Goal: Task Accomplishment & Management: Complete application form

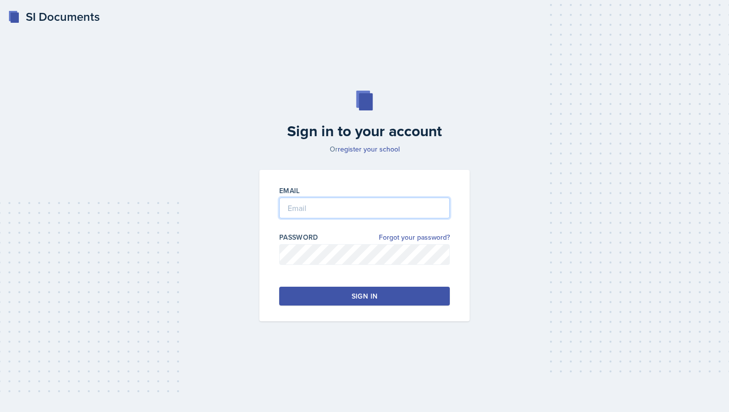
type input "[PERSON_NAME][EMAIL_ADDRESS][PERSON_NAME][DOMAIN_NAME]"
click at [407, 300] on button "Sign in" at bounding box center [364, 296] width 171 height 19
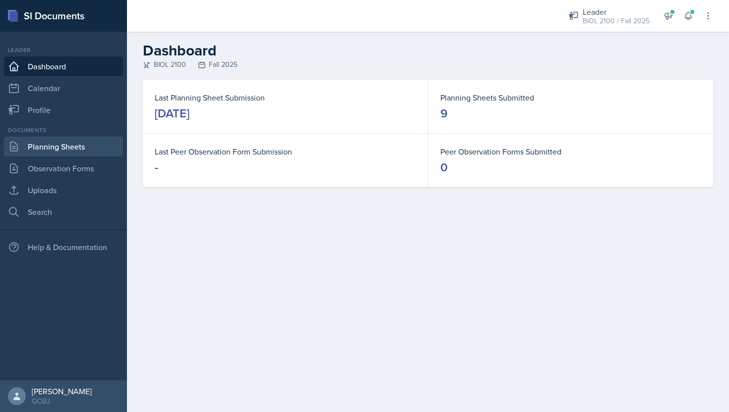
click at [64, 148] on link "Planning Sheets" at bounding box center [63, 147] width 119 height 20
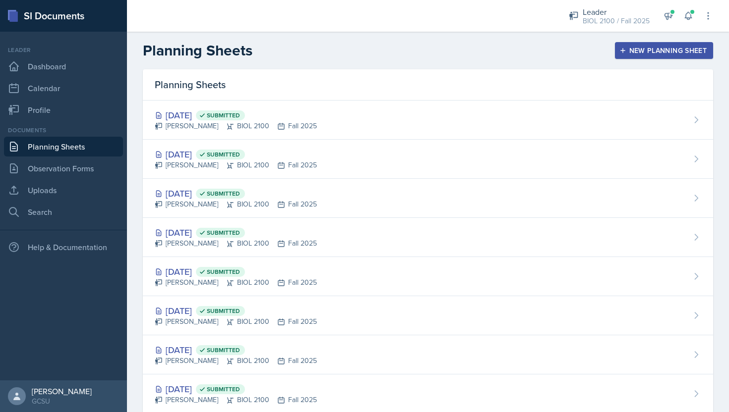
click at [626, 53] on icon "button" at bounding box center [622, 50] width 7 height 7
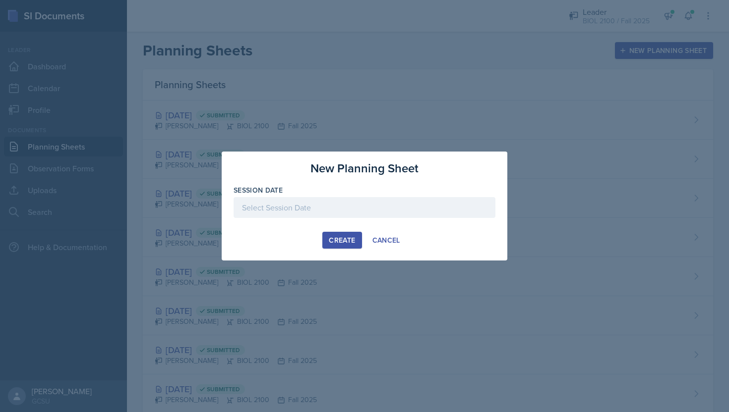
click at [338, 243] on div "Create" at bounding box center [342, 240] width 26 height 8
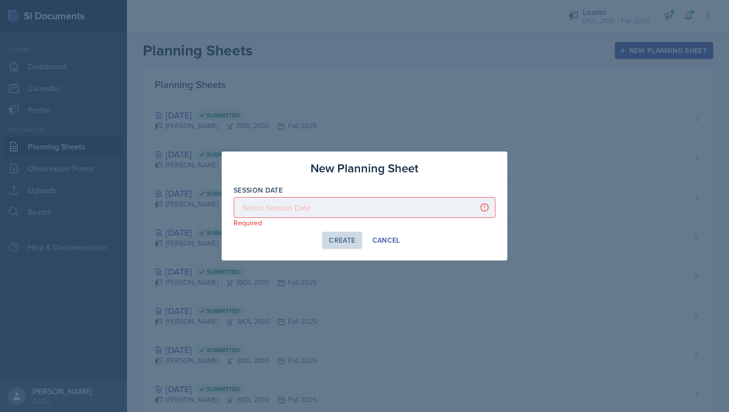
click at [335, 205] on div at bounding box center [365, 207] width 262 height 21
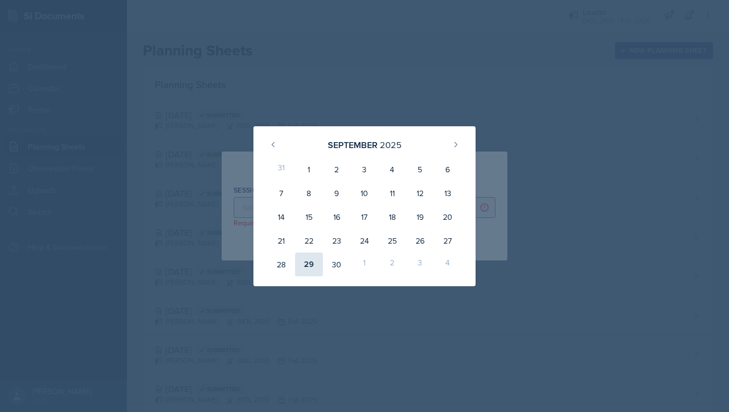
click at [306, 263] on div "29" at bounding box center [309, 265] width 28 height 24
type input "[DATE]"
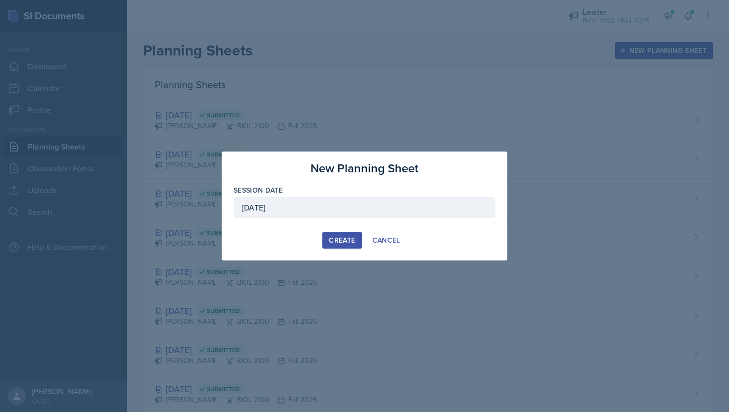
click at [343, 236] on div "Create" at bounding box center [342, 240] width 26 height 8
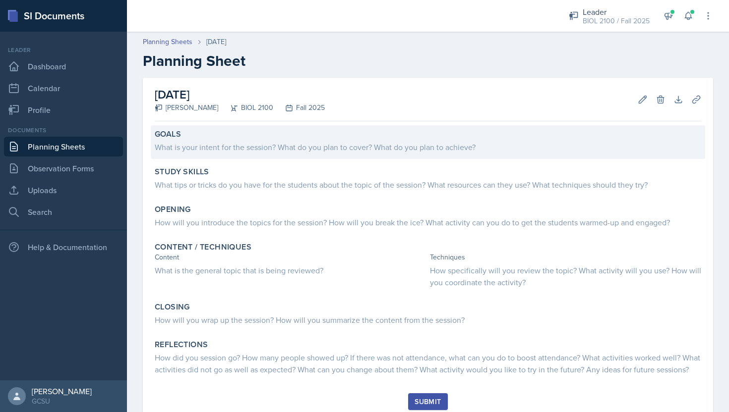
click at [362, 152] on div "What is your intent for the session? What do you plan to cover? What do you pla…" at bounding box center [428, 147] width 546 height 12
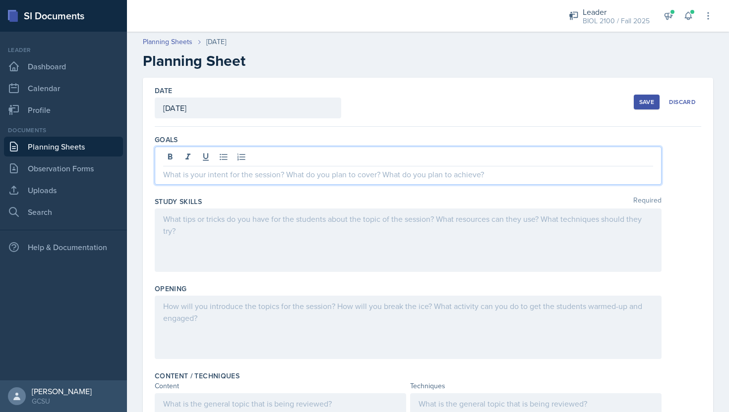
click at [362, 155] on div at bounding box center [408, 166] width 507 height 38
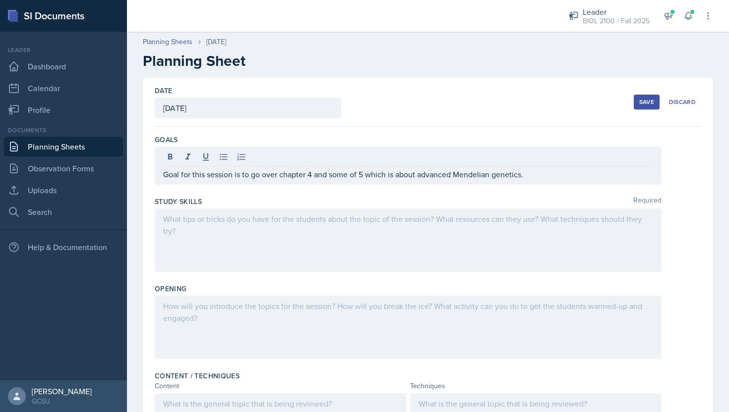
click at [436, 234] on div at bounding box center [408, 240] width 507 height 63
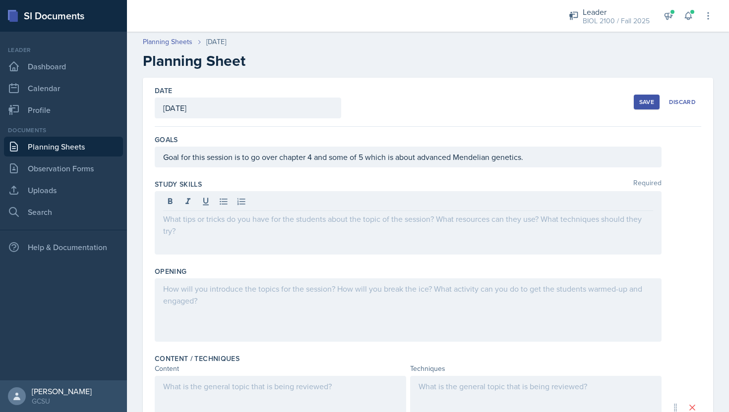
click at [361, 229] on div at bounding box center [408, 222] width 507 height 63
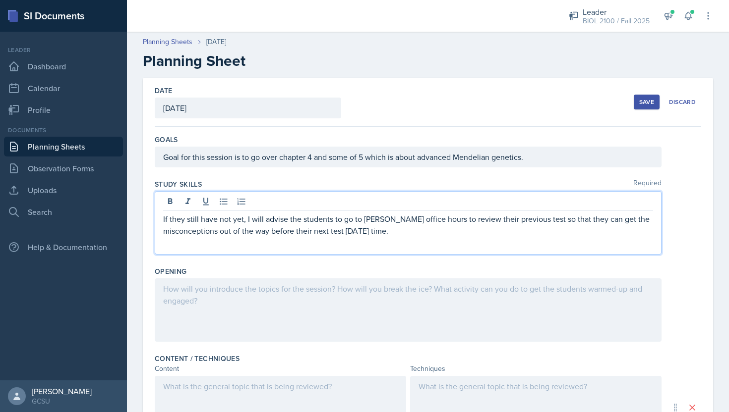
click at [329, 301] on div at bounding box center [408, 310] width 507 height 63
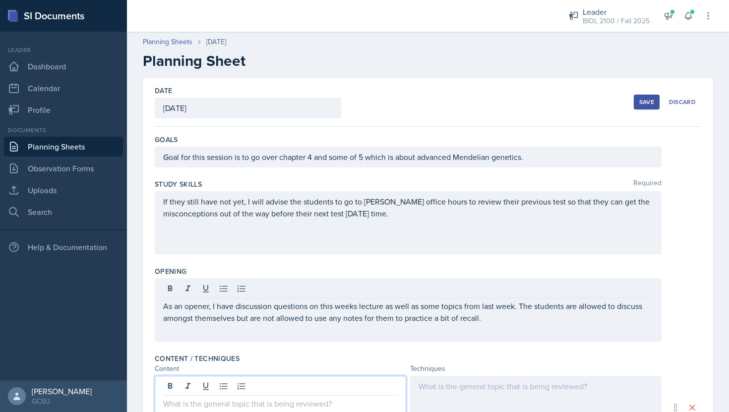
click at [294, 391] on div at bounding box center [280, 407] width 251 height 63
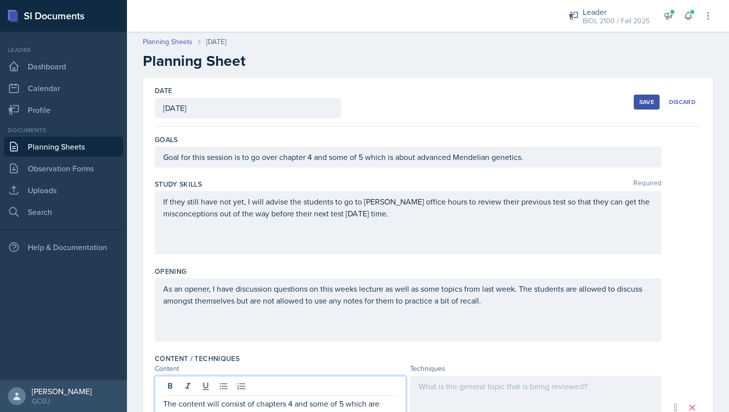
scroll to position [11, 0]
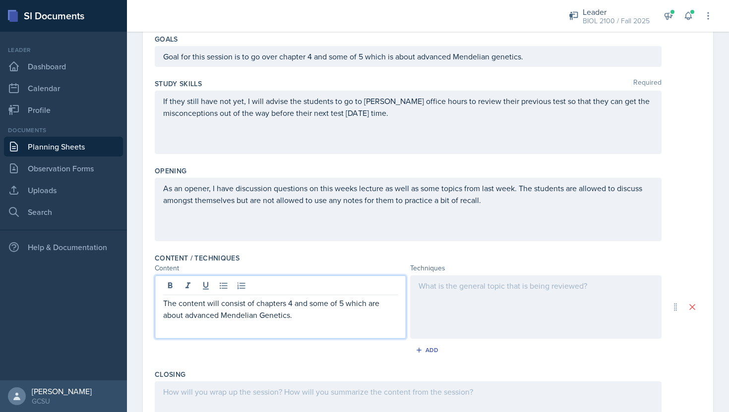
click at [484, 281] on p at bounding box center [535, 286] width 235 height 12
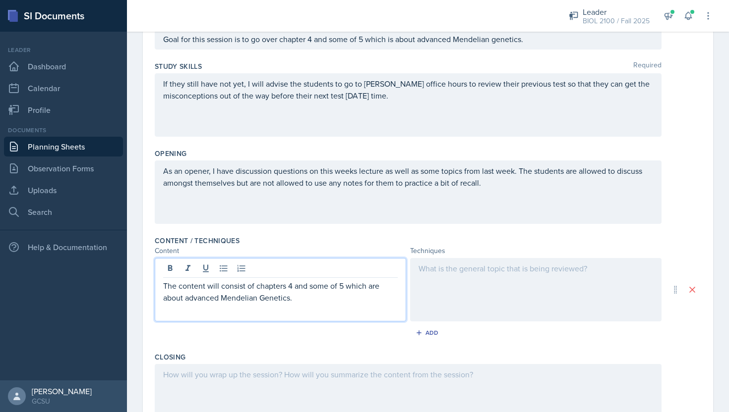
click at [484, 275] on p at bounding box center [535, 269] width 235 height 12
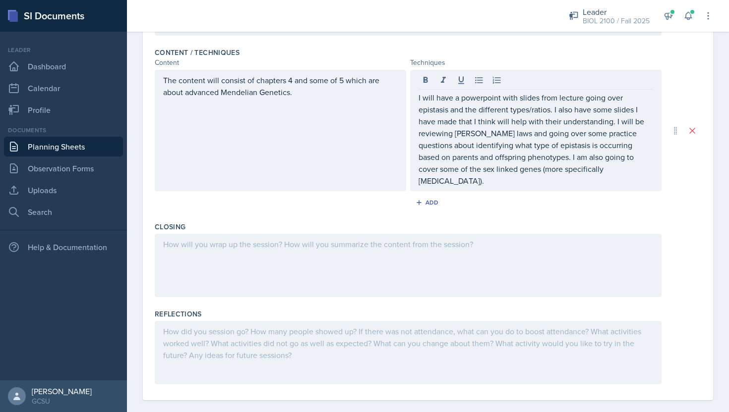
click at [340, 259] on div at bounding box center [408, 265] width 507 height 63
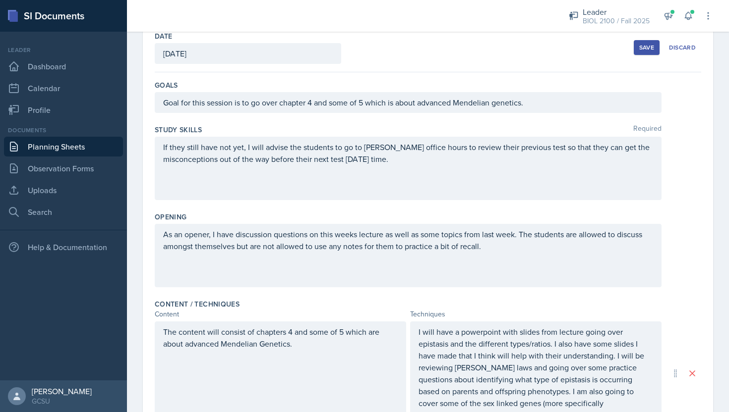
scroll to position [18, 0]
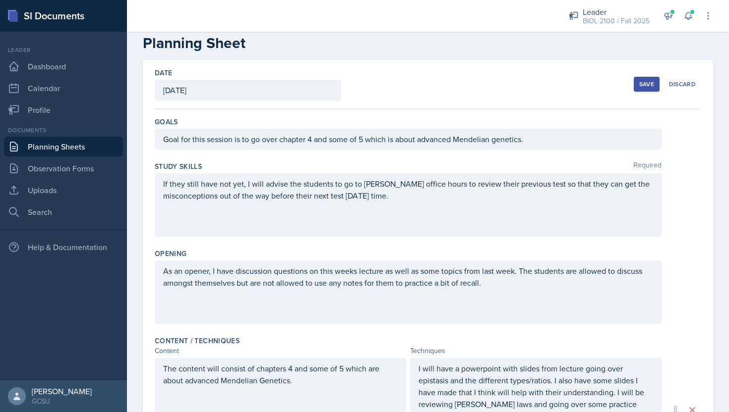
click at [655, 83] on button "Save" at bounding box center [647, 84] width 26 height 15
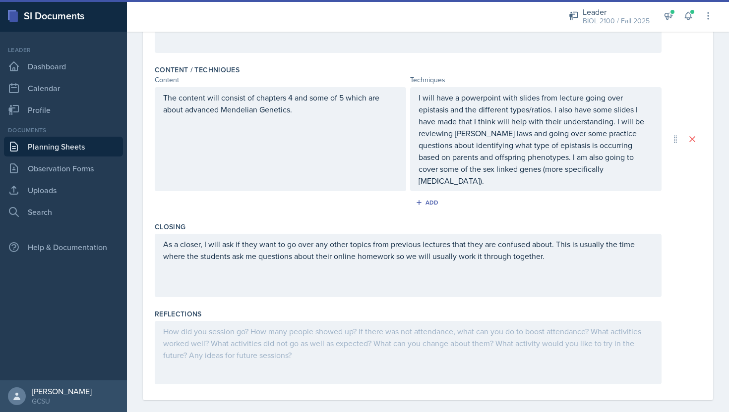
scroll to position [149, 0]
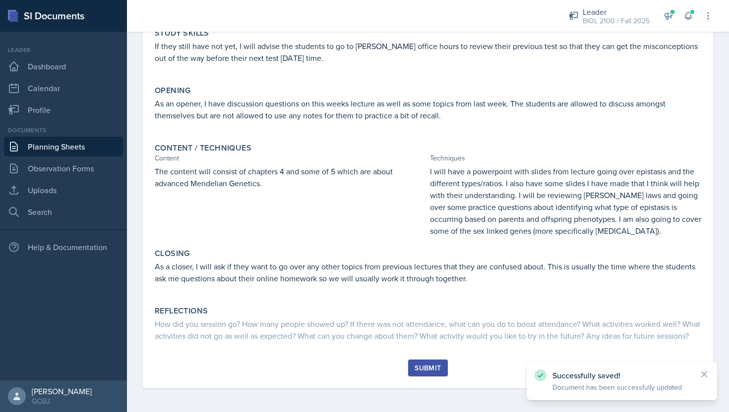
click at [428, 367] on div "Submit" at bounding box center [427, 368] width 26 height 8
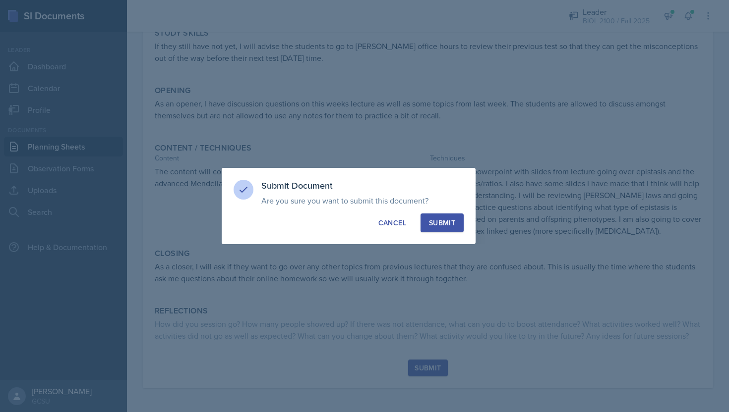
click at [455, 225] on button "Submit" at bounding box center [441, 223] width 43 height 19
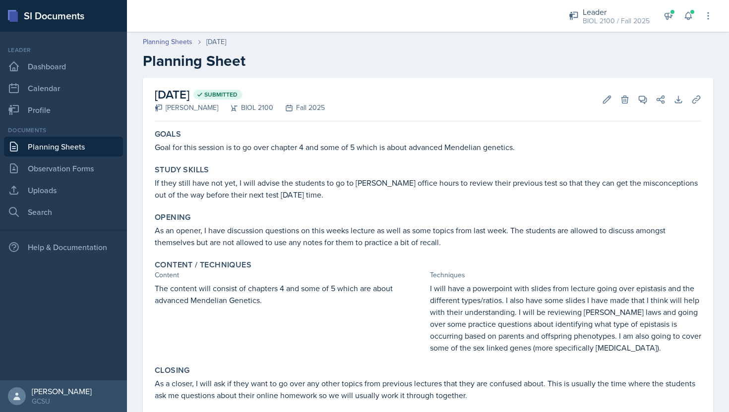
click at [235, 146] on p "Goal for this session is to go over chapter 4 and some of 5 which is about adva…" at bounding box center [428, 147] width 546 height 12
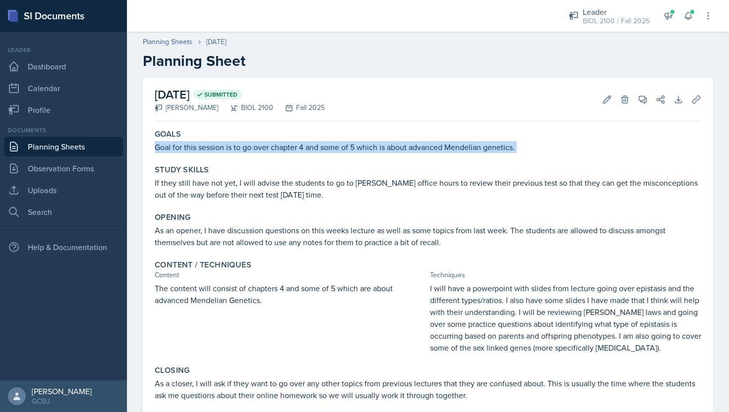
click at [235, 146] on p "Goal for this session is to go over chapter 4 and some of 5 which is about adva…" at bounding box center [428, 147] width 546 height 12
copy div "Goal for this session is to go over chapter 4 and some of 5 which is about adva…"
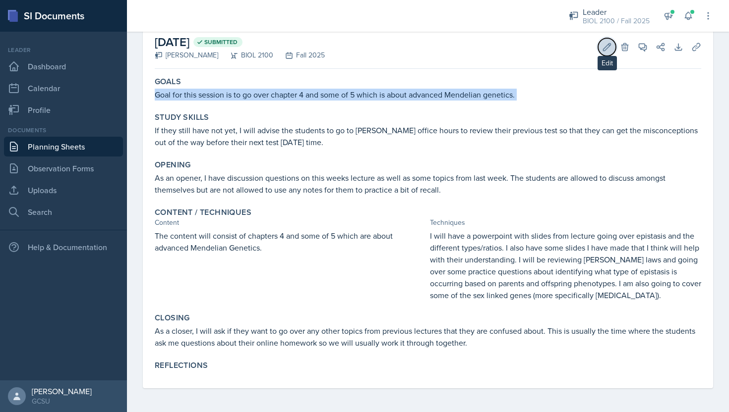
click at [605, 50] on icon at bounding box center [606, 46] width 7 height 7
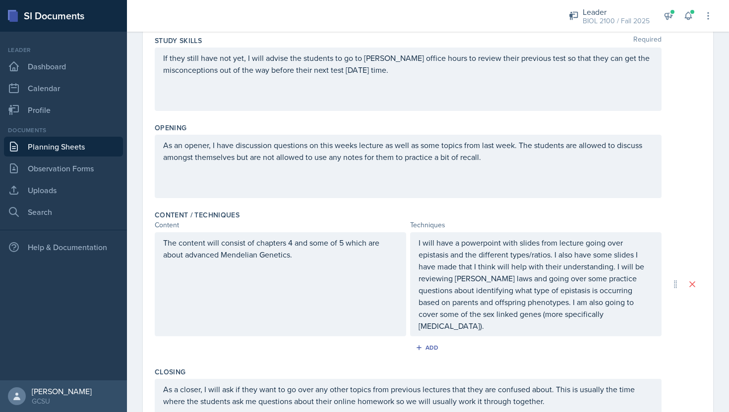
scroll to position [289, 0]
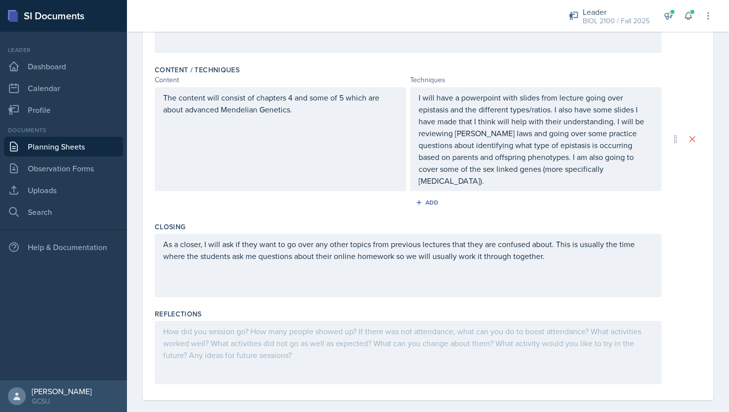
click at [370, 348] on div at bounding box center [408, 352] width 507 height 63
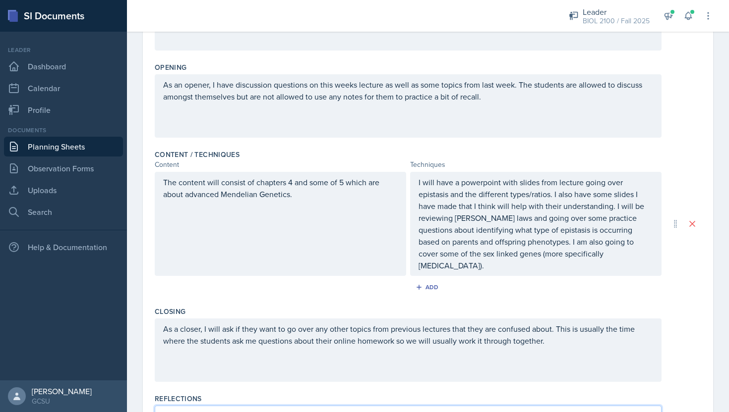
scroll to position [0, 0]
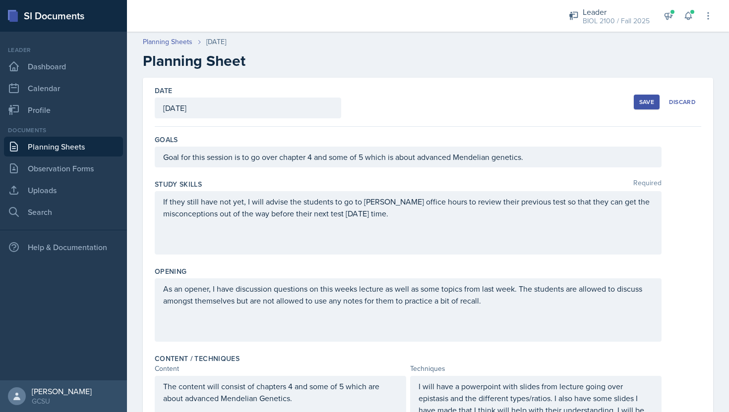
click at [652, 107] on button "Save" at bounding box center [647, 102] width 26 height 15
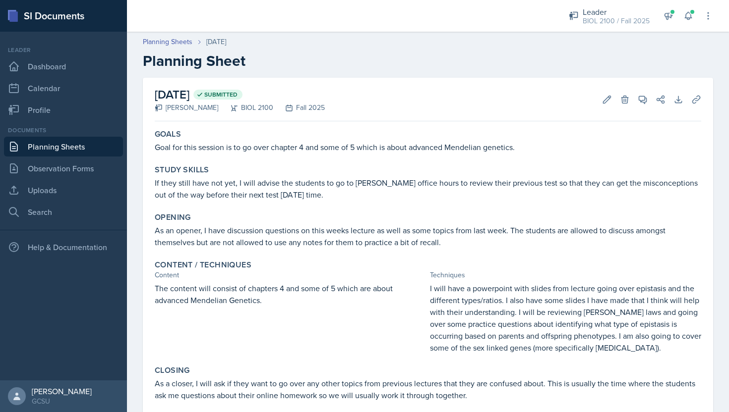
click at [225, 182] on p "If they still have not yet, I will advise the students to go to [PERSON_NAME] o…" at bounding box center [428, 189] width 546 height 24
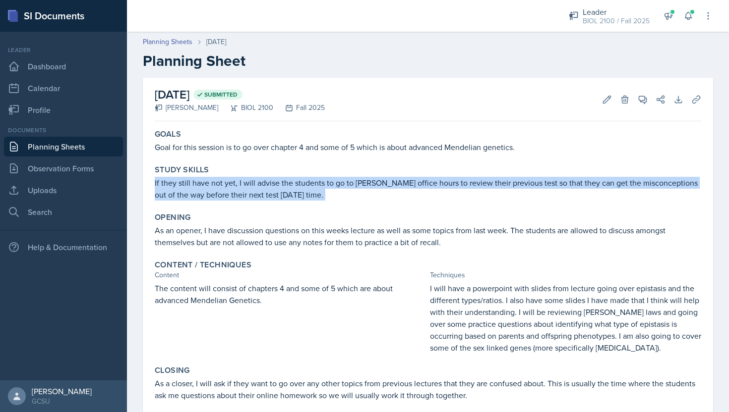
click at [225, 182] on p "If they still have not yet, I will advise the students to go to [PERSON_NAME] o…" at bounding box center [428, 189] width 546 height 24
copy div "If they still have not yet, I will advise the students to go to [PERSON_NAME] o…"
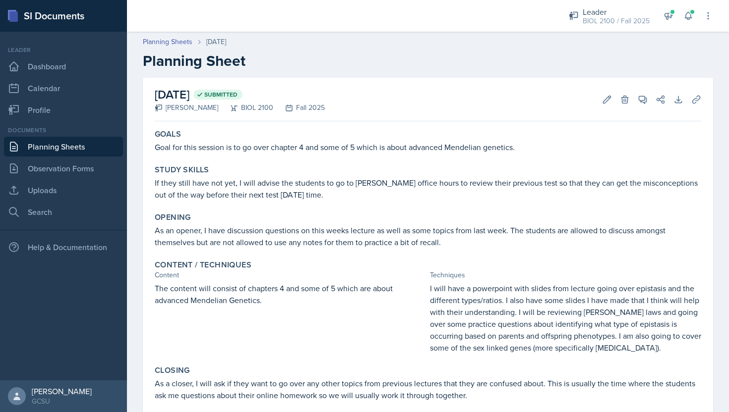
click at [395, 239] on p "As an opener, I have discussion questions on this weeks lecture as well as some…" at bounding box center [428, 237] width 546 height 24
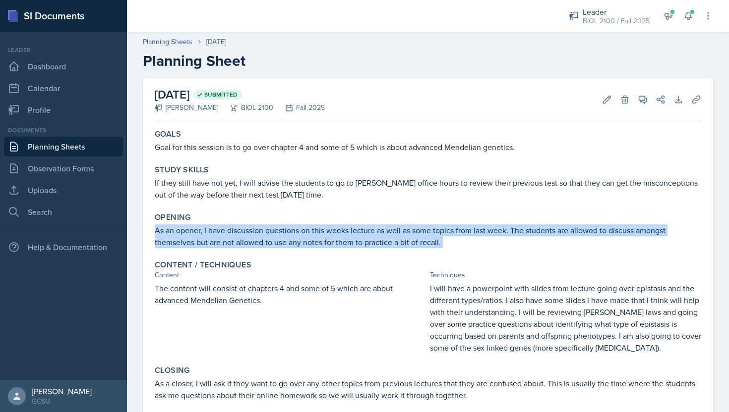
click at [395, 239] on p "As an opener, I have discussion questions on this weeks lecture as well as some…" at bounding box center [428, 237] width 546 height 24
copy div "As an opener, I have discussion questions on this weeks lecture as well as some…"
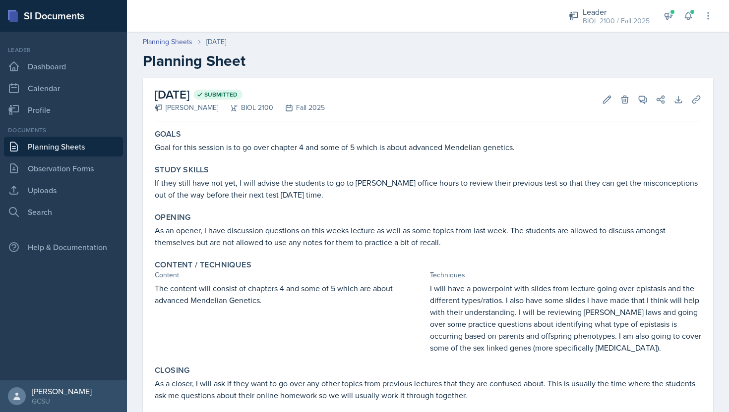
click at [322, 291] on p "The content will consist of chapters 4 and some of 5 which are about advanced M…" at bounding box center [290, 295] width 271 height 24
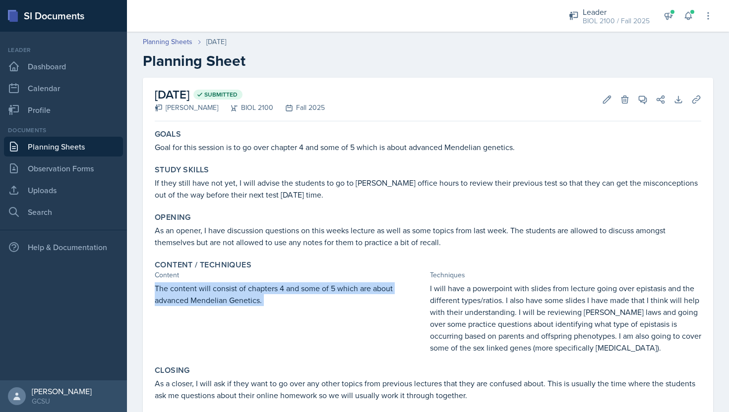
click at [322, 291] on p "The content will consist of chapters 4 and some of 5 which are about advanced M…" at bounding box center [290, 295] width 271 height 24
copy div "The content will consist of chapters 4 and some of 5 which are about advanced M…"
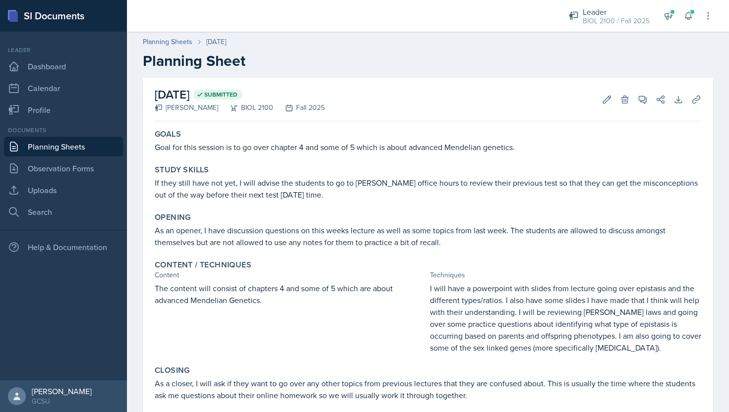
click at [494, 292] on p "I will have a powerpoint with slides from lecture going over epistasis and the …" at bounding box center [565, 318] width 271 height 71
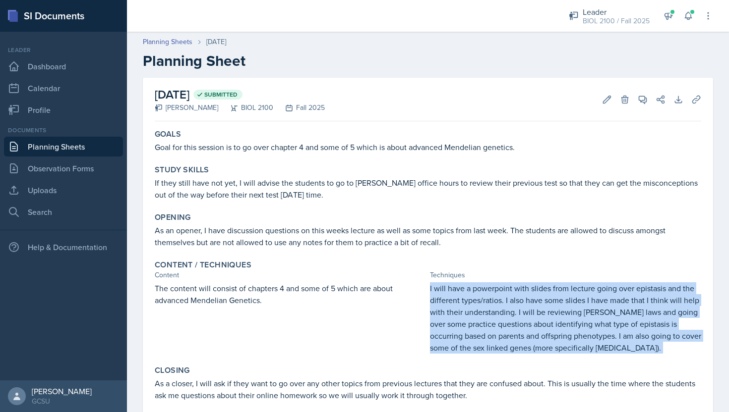
click at [494, 292] on p "I will have a powerpoint with slides from lecture going over epistasis and the …" at bounding box center [565, 318] width 271 height 71
copy div "I will have a powerpoint with slides from lecture going over epistasis and the …"
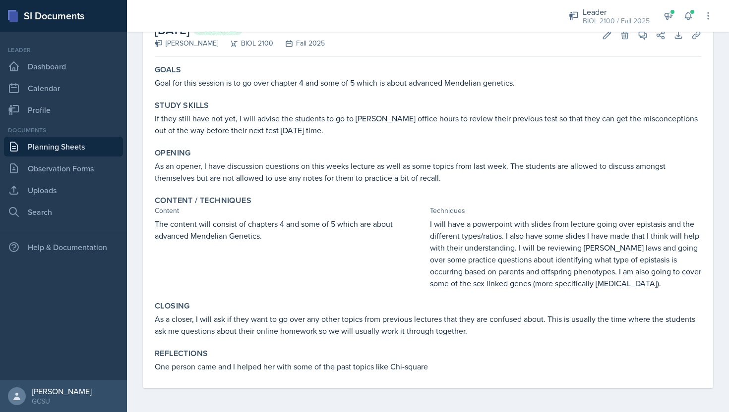
click at [376, 327] on p "As a closer, I will ask if they want to go over any other topics from previous …" at bounding box center [428, 325] width 546 height 24
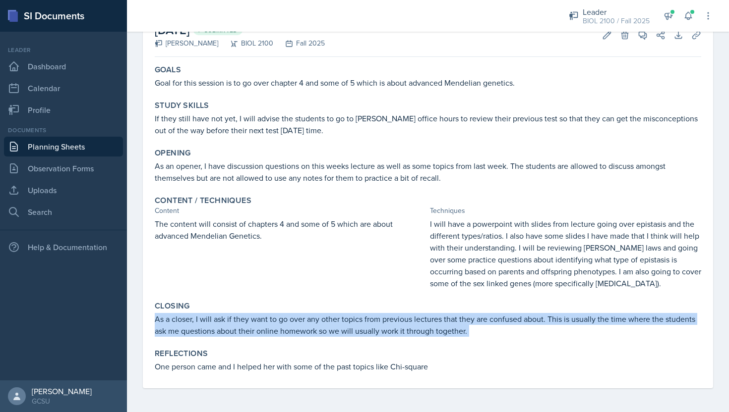
click at [376, 327] on p "As a closer, I will ask if they want to go over any other topics from previous …" at bounding box center [428, 325] width 546 height 24
copy div "As a closer, I will ask if they want to go over any other topics from previous …"
